Goal: Information Seeking & Learning: Learn about a topic

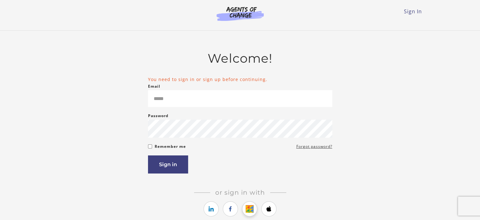
click at [252, 206] on icon "https://courses.thinkific.com/users/auth/google?ss%5Breferral%5D=&ss%5Buser_ret…" at bounding box center [250, 209] width 8 height 8
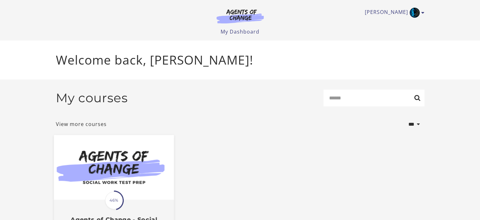
click at [95, 176] on img at bounding box center [114, 167] width 120 height 65
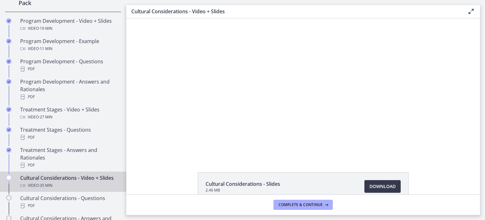
scroll to position [336, 0]
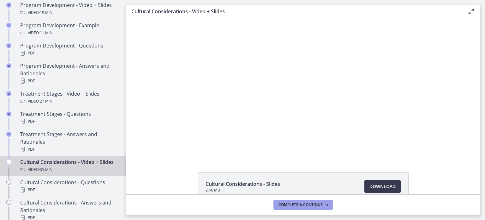
click at [280, 206] on span "Complete & continue" at bounding box center [301, 204] width 44 height 5
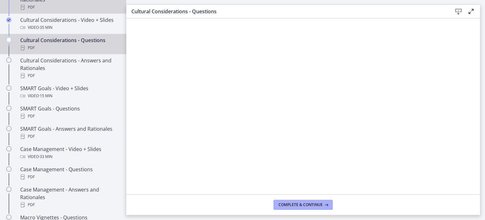
scroll to position [473, 0]
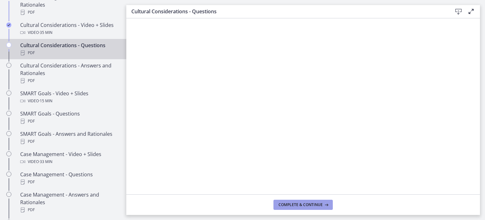
click at [284, 208] on button "Complete & continue" at bounding box center [303, 204] width 59 height 10
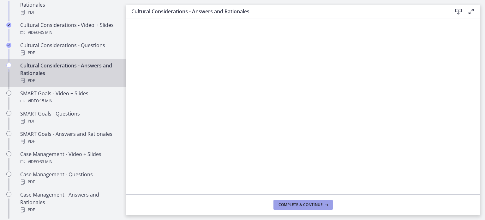
click at [311, 209] on button "Complete & continue" at bounding box center [303, 204] width 59 height 10
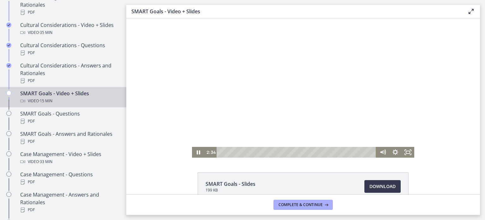
click at [312, 73] on div at bounding box center [303, 87] width 222 height 139
click at [241, 88] on div at bounding box center [303, 87] width 222 height 139
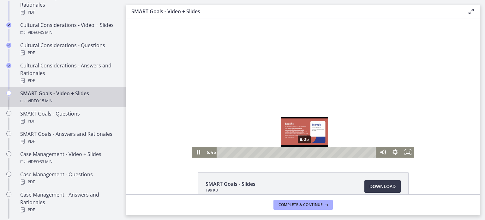
click at [303, 153] on div "8:05" at bounding box center [297, 152] width 152 height 11
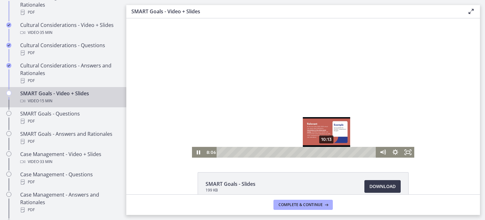
click at [325, 153] on div "10:13" at bounding box center [297, 152] width 152 height 11
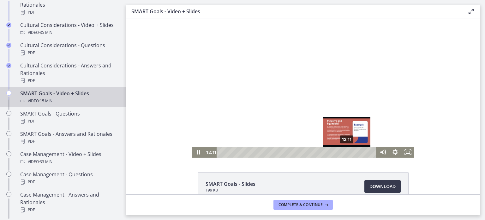
click at [345, 151] on div "12:11" at bounding box center [297, 152] width 152 height 11
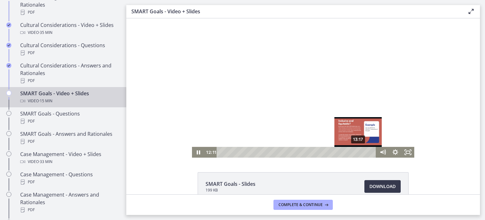
click at [356, 151] on div "13:17" at bounding box center [297, 152] width 152 height 11
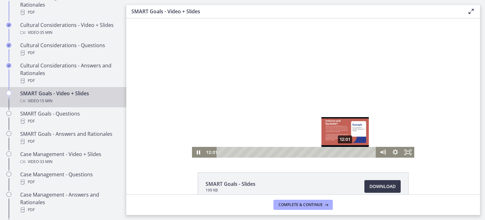
click at [343, 152] on div "12:01" at bounding box center [297, 152] width 152 height 11
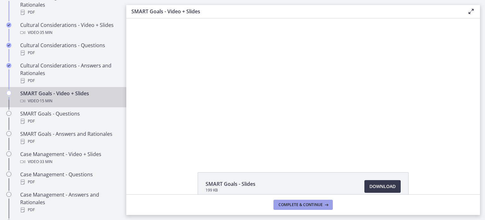
click at [295, 206] on span "Complete & continue" at bounding box center [301, 204] width 44 height 5
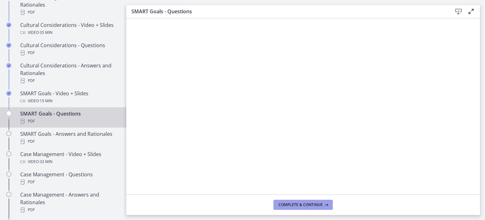
click at [306, 202] on span "Complete & continue" at bounding box center [301, 204] width 44 height 5
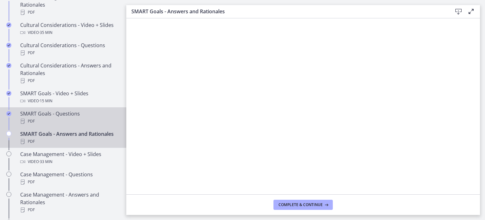
click at [78, 116] on div "SMART Goals - Questions PDF" at bounding box center [69, 117] width 99 height 15
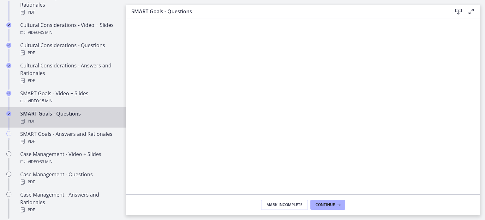
click at [321, 199] on footer "Mark Incomplete Continue" at bounding box center [303, 204] width 354 height 21
click at [325, 202] on span "Continue" at bounding box center [326, 204] width 20 height 5
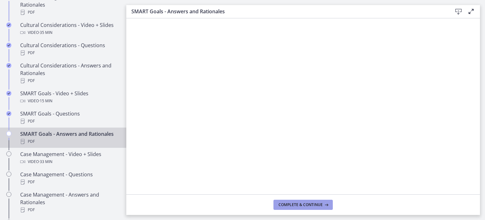
click at [323, 201] on button "Complete & continue" at bounding box center [303, 204] width 59 height 10
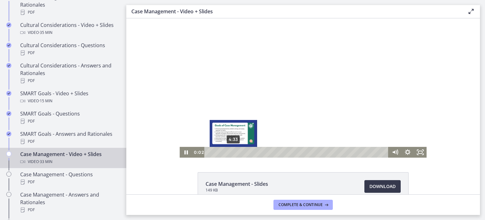
click at [231, 150] on div "4:33" at bounding box center [297, 152] width 177 height 11
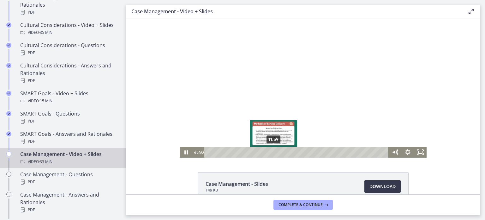
click at [271, 152] on div "11:59" at bounding box center [297, 152] width 177 height 11
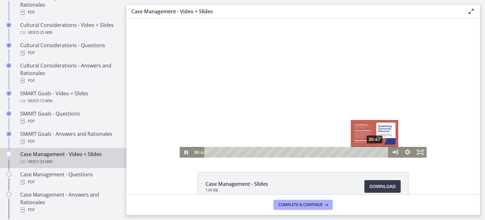
click at [373, 153] on div "30:47" at bounding box center [297, 152] width 177 height 11
click at [378, 152] on div "31:43" at bounding box center [297, 152] width 177 height 11
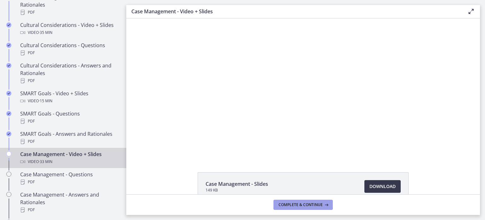
click at [316, 206] on span "Complete & continue" at bounding box center [301, 204] width 44 height 5
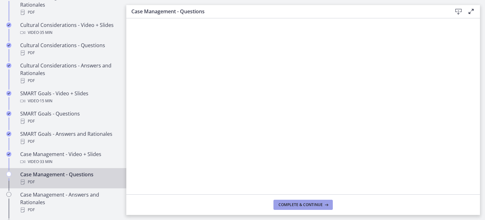
click at [275, 202] on button "Complete & continue" at bounding box center [303, 204] width 59 height 10
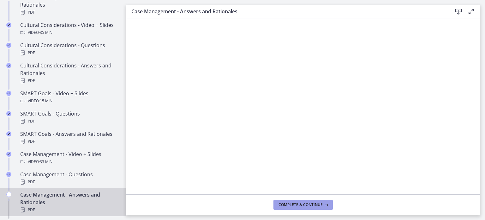
click at [324, 201] on button "Complete & continue" at bounding box center [303, 204] width 59 height 10
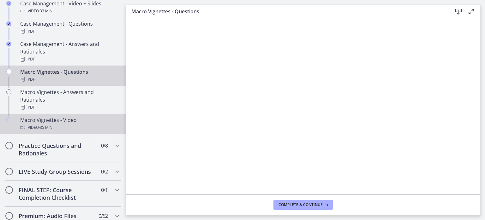
scroll to position [620, 0]
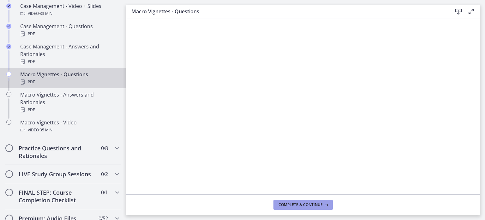
click at [302, 201] on button "Complete & continue" at bounding box center [303, 204] width 59 height 10
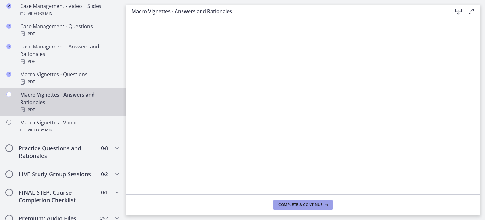
click at [314, 206] on span "Complete & continue" at bounding box center [301, 204] width 44 height 5
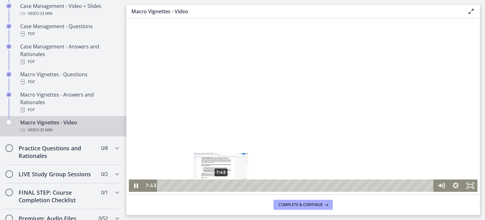
click at [219, 185] on div "7:43" at bounding box center [297, 185] width 268 height 12
click at [210, 185] on div "6:33" at bounding box center [297, 185] width 268 height 12
click at [205, 185] on div "5:58" at bounding box center [297, 185] width 268 height 12
click at [201, 185] on div "5:25" at bounding box center [297, 185] width 268 height 12
click at [194, 185] on div "4:27" at bounding box center [297, 185] width 268 height 12
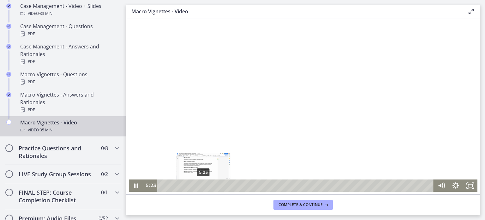
click at [201, 185] on div "5:23" at bounding box center [297, 185] width 268 height 12
click at [207, 185] on div "6:13" at bounding box center [297, 185] width 268 height 12
click at [214, 185] on div "7:05" at bounding box center [297, 185] width 268 height 12
click at [147, 124] on div at bounding box center [303, 105] width 349 height 172
click at [174, 107] on div at bounding box center [303, 105] width 349 height 172
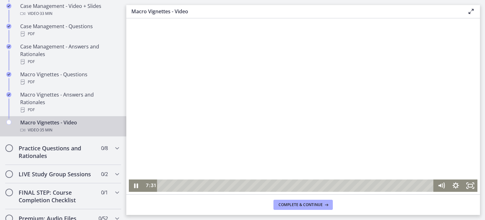
click at [209, 169] on div at bounding box center [303, 105] width 349 height 172
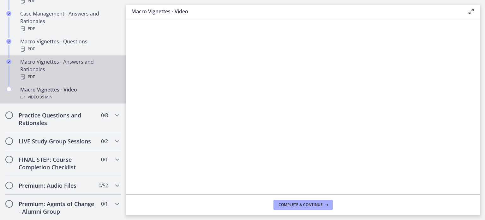
scroll to position [653, 0]
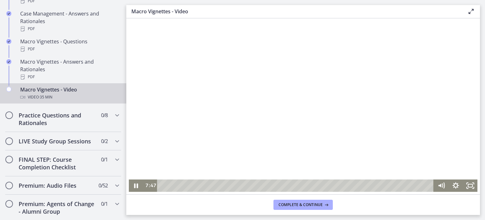
click at [262, 149] on div at bounding box center [303, 105] width 349 height 172
click at [273, 136] on div at bounding box center [303, 105] width 349 height 172
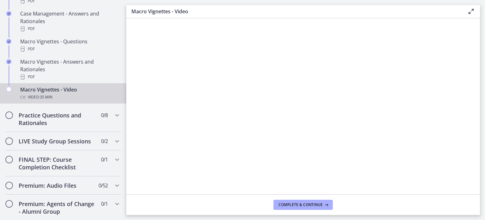
click at [273, 136] on div at bounding box center [303, 105] width 349 height 172
click at [310, 202] on span "Complete & continue" at bounding box center [301, 204] width 44 height 5
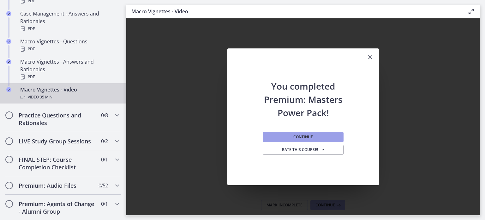
click at [312, 136] on span "Continue" at bounding box center [303, 136] width 20 height 5
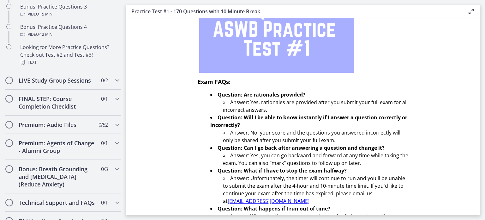
scroll to position [114, 0]
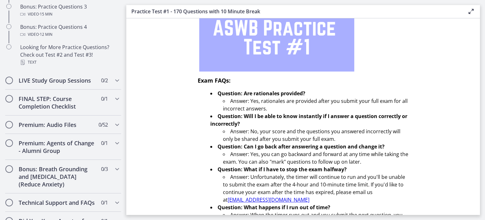
click at [152, 57] on section "You have 4 hours and 10 minutes to complete the 170-question practice test. The…" at bounding box center [303, 116] width 354 height 196
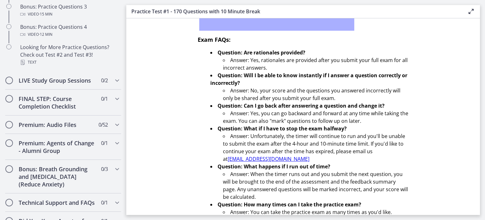
scroll to position [155, 0]
click at [152, 57] on section "You have 4 hours and 10 minutes to complete the 170-question practice test. The…" at bounding box center [303, 116] width 354 height 196
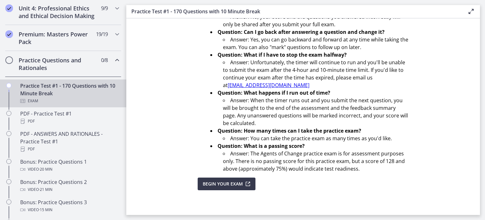
scroll to position [267, 0]
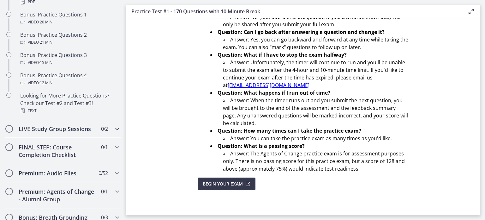
click at [85, 128] on div "LIVE Study Group Sessions 0 / 2 Completed" at bounding box center [63, 128] width 116 height 18
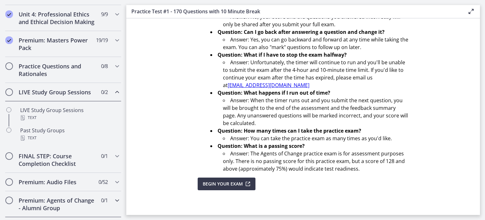
scroll to position [264, 0]
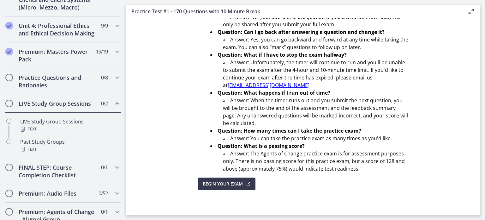
click at [83, 107] on h2 "LIVE Study Group Sessions" at bounding box center [57, 104] width 77 height 8
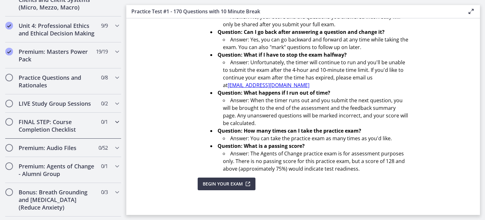
click at [84, 128] on h2 "FINAL STEP: Course Completion Checklist" at bounding box center [57, 125] width 77 height 15
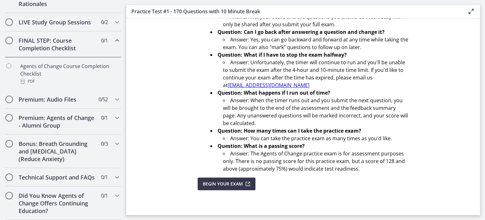
scroll to position [358, 0]
click at [84, 173] on h2 "Technical Support and FAQs" at bounding box center [57, 177] width 77 height 8
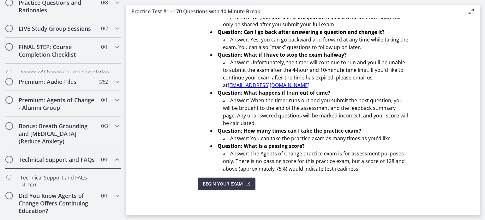
scroll to position [350, 0]
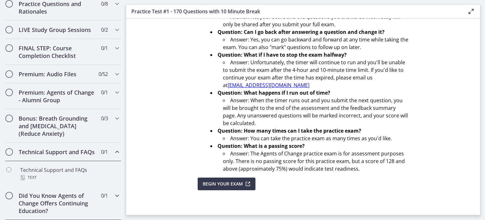
click at [90, 197] on h2 "Did You Know Agents of Change Offers Continuing Education?" at bounding box center [57, 202] width 77 height 23
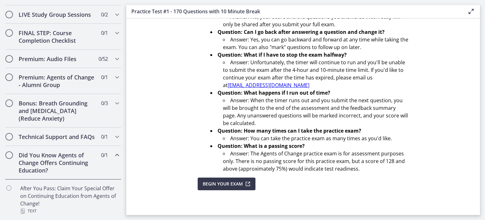
scroll to position [365, 0]
click at [105, 158] on div "Did You Know Agents of Change Offers Continuing Education? 0 / 1 Completed" at bounding box center [63, 162] width 116 height 33
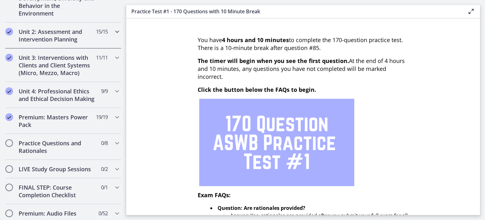
scroll to position [199, 0]
click at [113, 146] on icon "Chapters" at bounding box center [117, 143] width 8 height 8
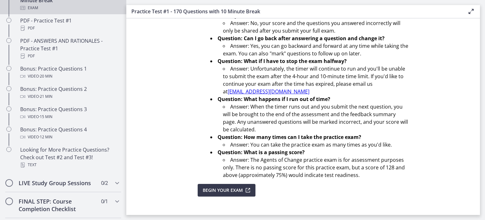
scroll to position [374, 0]
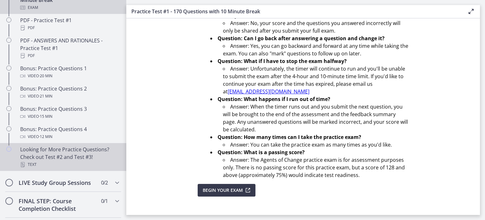
click at [61, 156] on div "Looking for More Practice Questions? Check out Test #2 and Test #3! Text" at bounding box center [69, 156] width 99 height 23
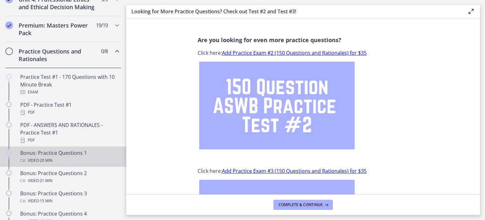
scroll to position [285, 0]
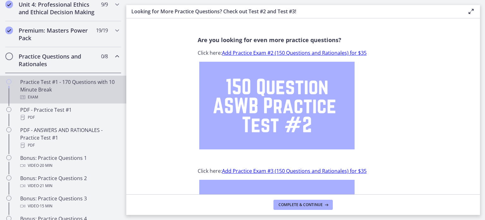
click at [76, 88] on div "Practice Test #1 - 170 Questions with 10 Minute Break Exam" at bounding box center [69, 89] width 99 height 23
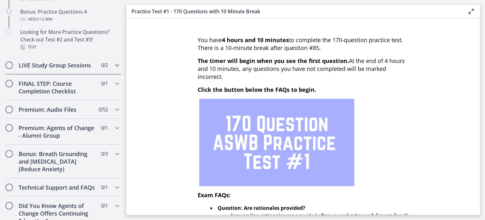
click at [107, 74] on div "LIVE Study Group Sessions 0 / 2 Completed" at bounding box center [63, 65] width 116 height 18
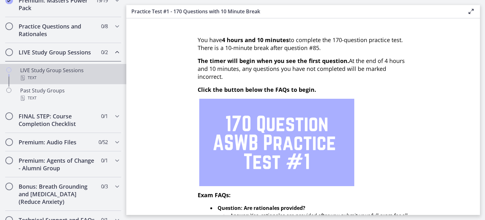
scroll to position [314, 0]
click at [66, 81] on div "LIVE Study Group Sessions Text" at bounding box center [69, 74] width 99 height 15
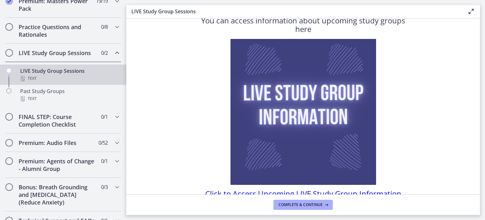
scroll to position [53, 0]
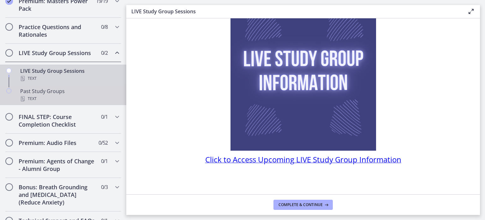
click at [30, 102] on div "Text" at bounding box center [69, 99] width 99 height 8
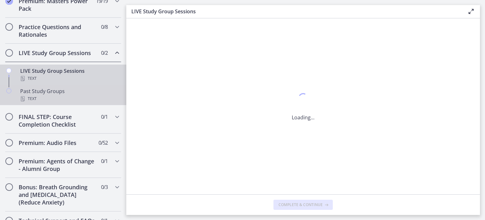
scroll to position [0, 0]
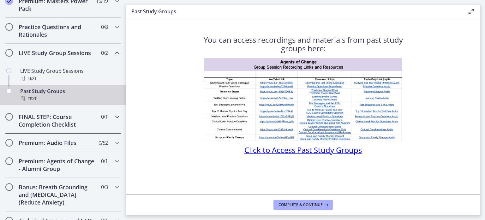
click at [52, 124] on h2 "FINAL STEP: Course Completion Checklist" at bounding box center [57, 120] width 77 height 15
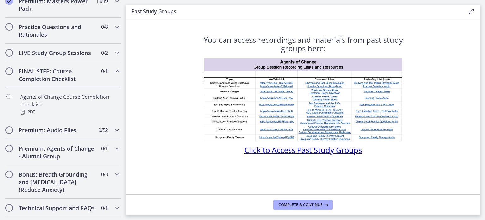
click at [42, 134] on h2 "Premium: Audio Files" at bounding box center [57, 130] width 77 height 8
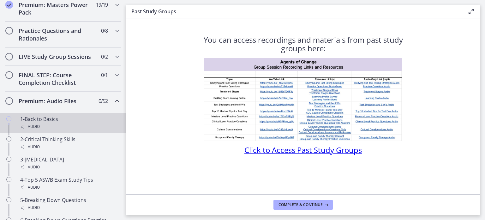
scroll to position [310, 0]
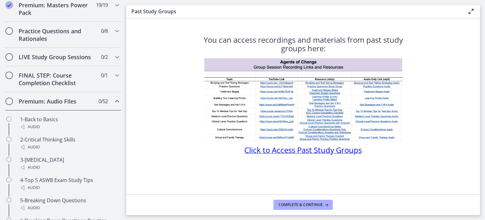
click at [99, 105] on span "0 / 52 Completed" at bounding box center [103, 101] width 9 height 8
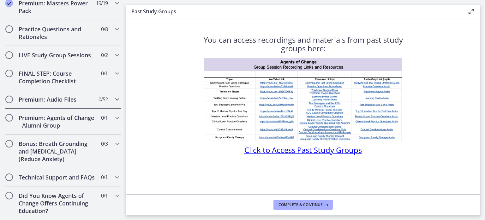
scroll to position [325, 0]
click at [102, 114] on span "0 / 1 Completed" at bounding box center [104, 118] width 7 height 8
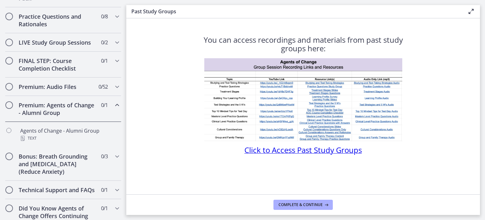
click at [100, 130] on ul "Agents of Change - Alumni Group Text" at bounding box center [63, 134] width 126 height 25
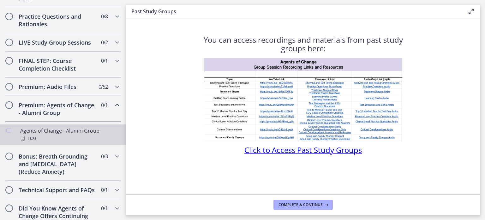
click at [103, 136] on div "Agents of Change - Alumni Group Text" at bounding box center [69, 134] width 99 height 15
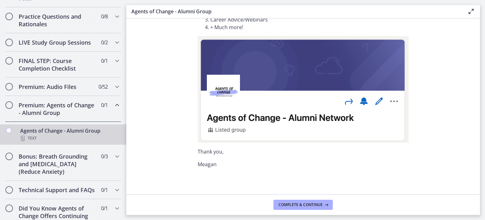
scroll to position [85, 0]
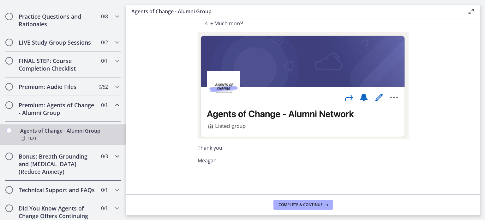
click at [50, 168] on h2 "Bonus: Breath Grounding and Guided Imagery (Reduce Anxiety)" at bounding box center [57, 163] width 77 height 23
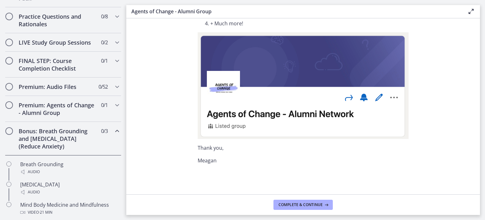
click at [59, 144] on h2 "Bonus: Breath Grounding and Guided Imagery (Reduce Anxiety)" at bounding box center [57, 138] width 77 height 23
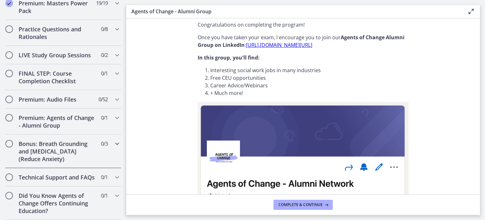
scroll to position [0, 0]
